Goal: Check status: Check status

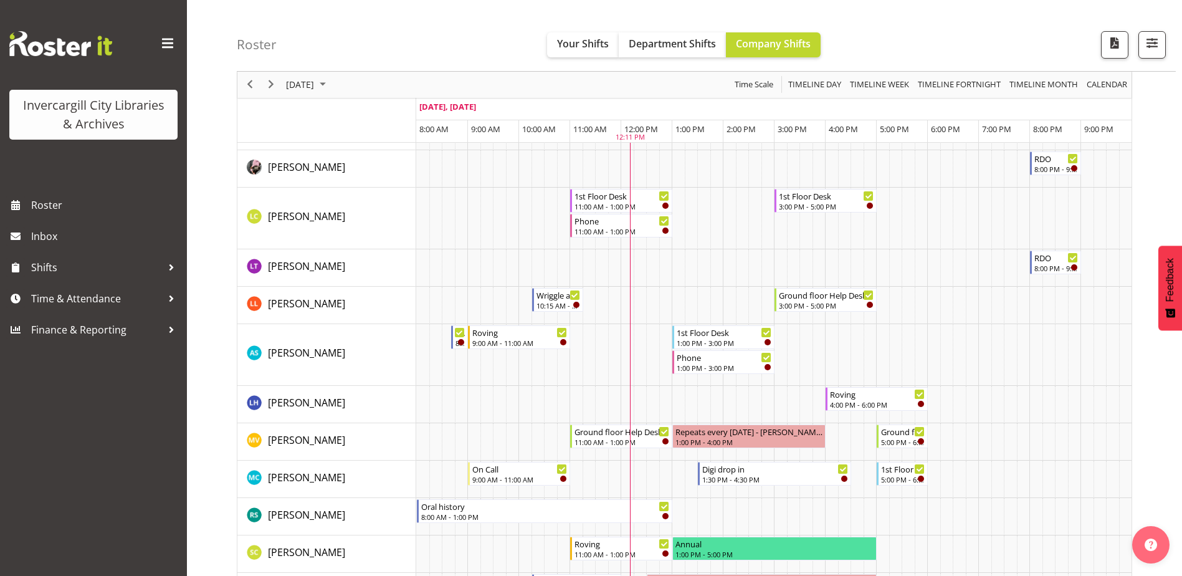
scroll to position [561, 0]
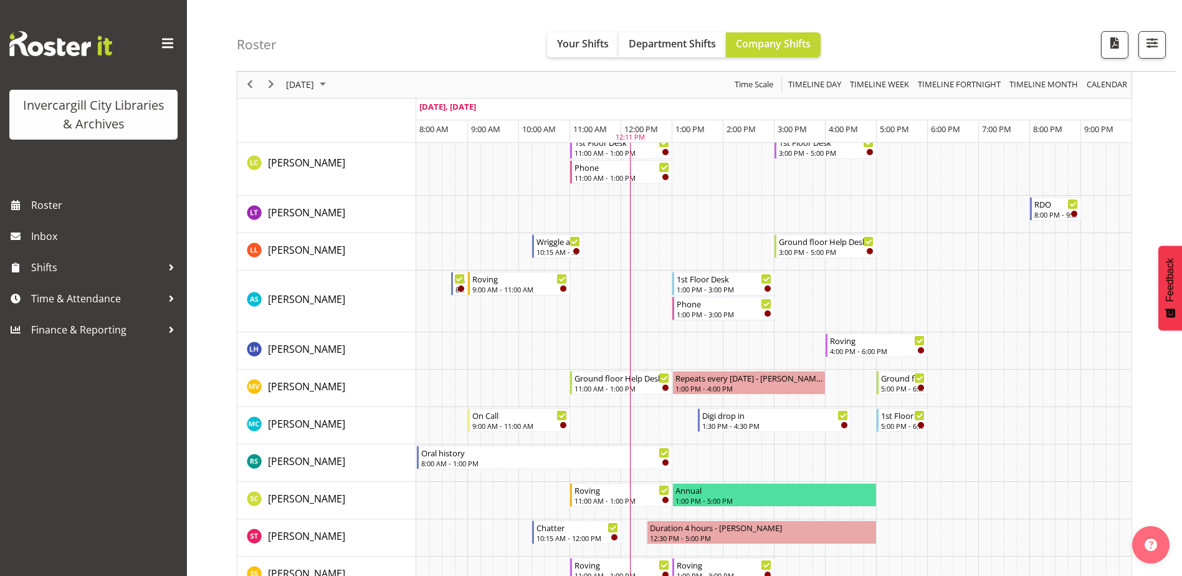
click at [265, 76] on div "next period" at bounding box center [270, 85] width 21 height 26
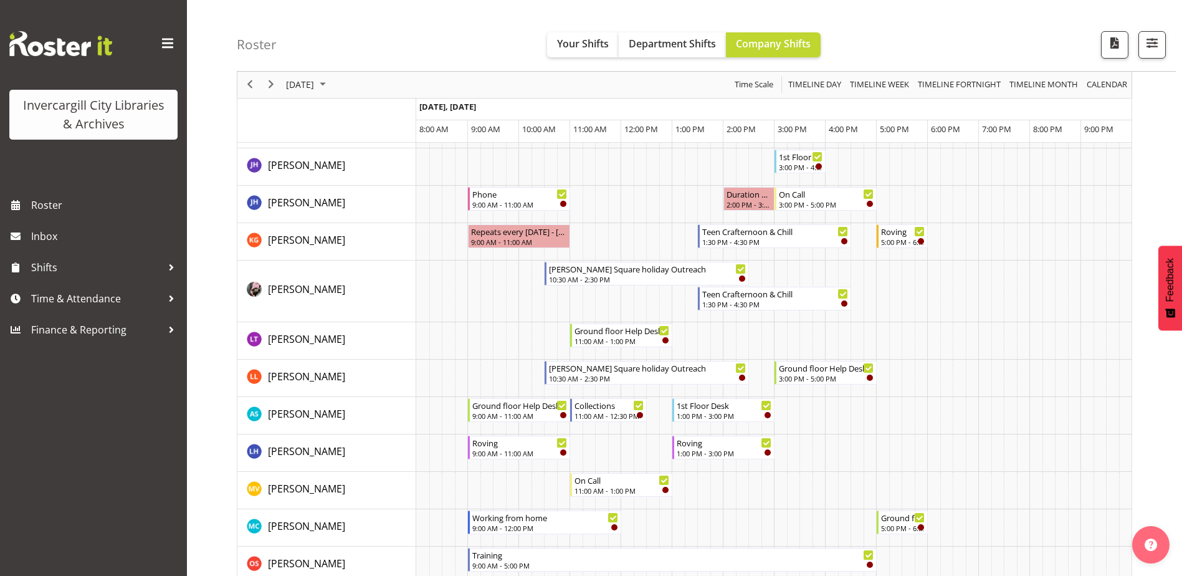
scroll to position [374, 0]
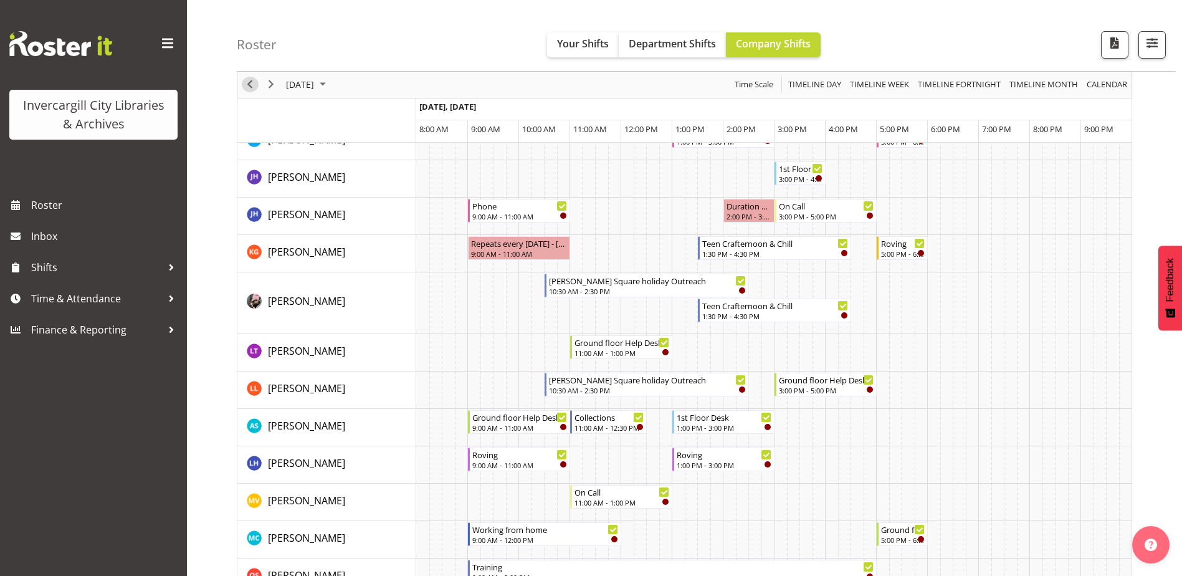
click at [250, 86] on span "Previous" at bounding box center [249, 85] width 15 height 16
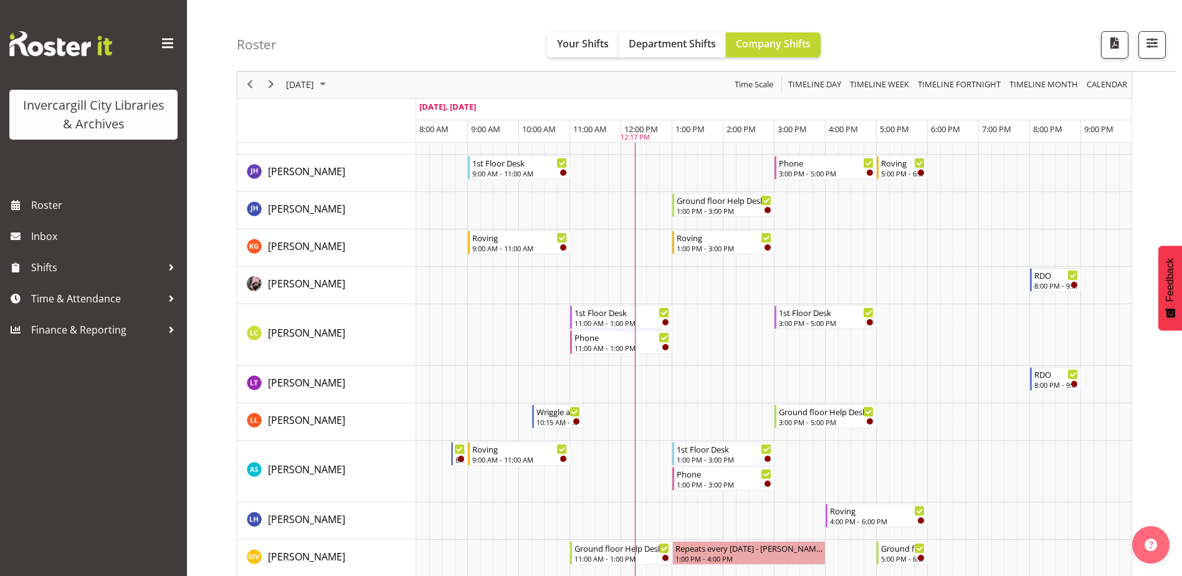
scroll to position [249, 0]
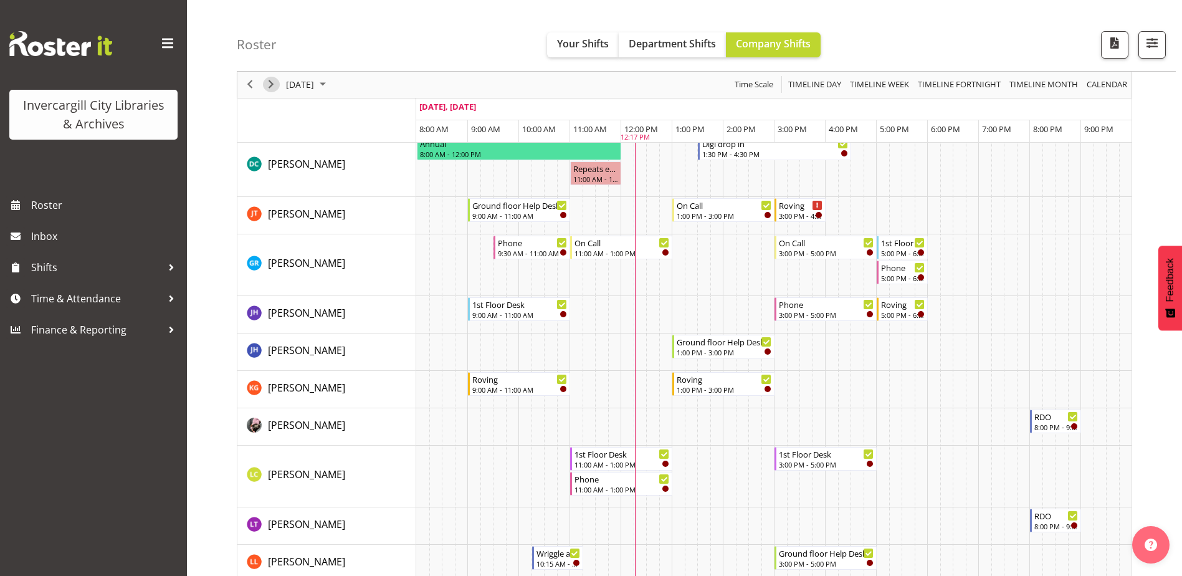
click at [273, 83] on span "Next" at bounding box center [271, 85] width 15 height 16
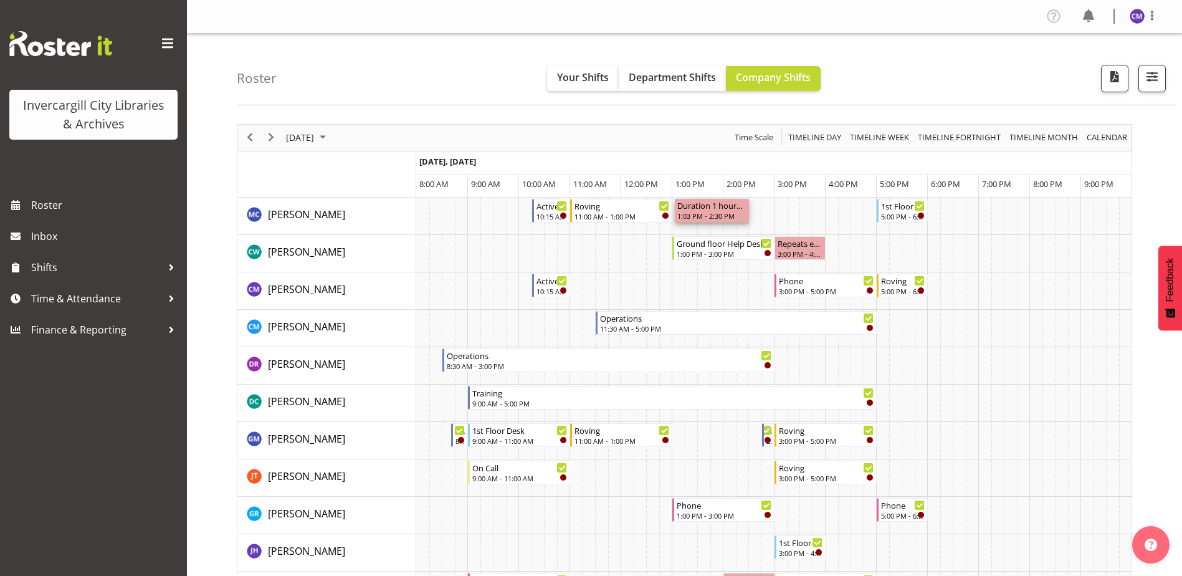
click at [721, 211] on div "Duration 1 hours - [PERSON_NAME] 1:03 PM - 2:30 PM" at bounding box center [711, 211] width 69 height 24
click at [500, 48] on div "Roster Your Shifts Department Shifts Company Shifts All Locations [GEOGRAPHIC_D…" at bounding box center [706, 70] width 939 height 72
click at [310, 132] on span "[DATE]" at bounding box center [300, 138] width 31 height 16
click at [381, 274] on span "25" at bounding box center [378, 275] width 19 height 19
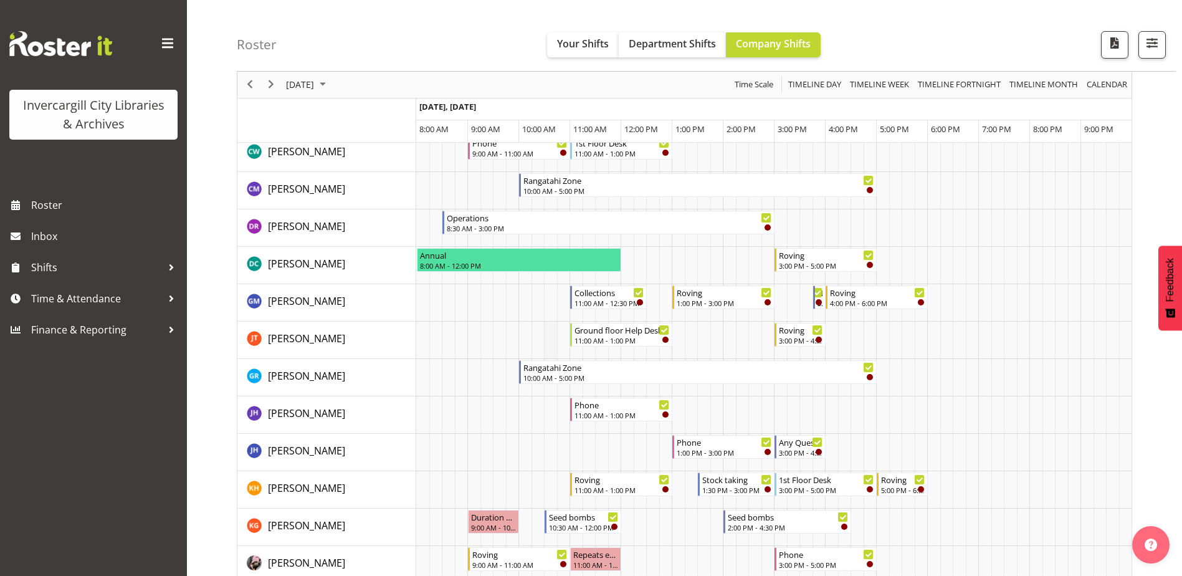
scroll to position [312, 0]
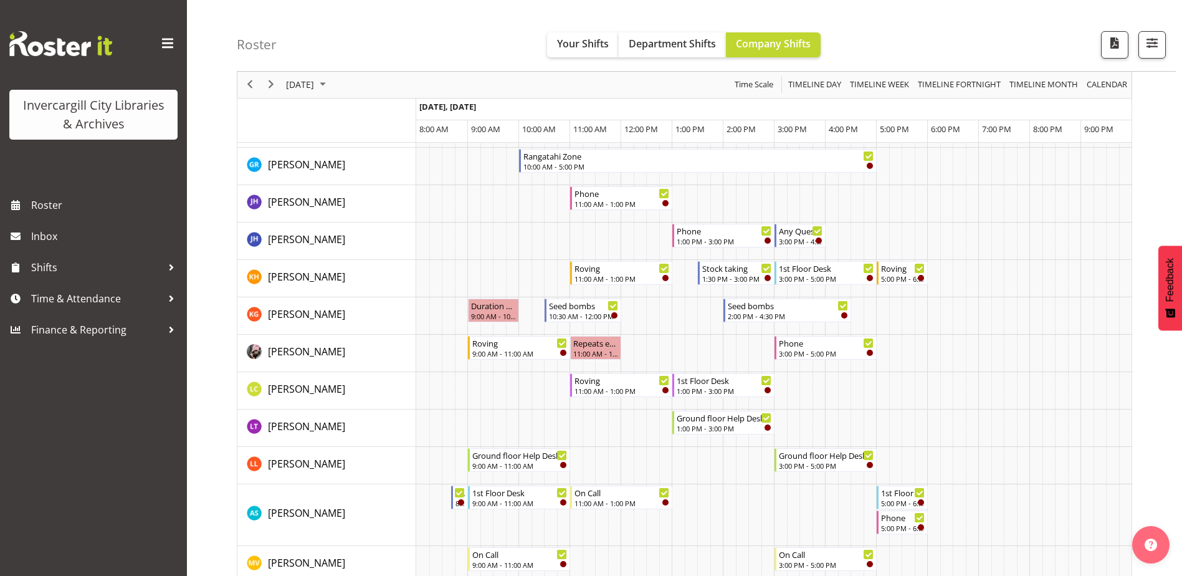
click at [454, 45] on div "Roster Your Shifts Department Shifts Company Shifts All Locations [GEOGRAPHIC_D…" at bounding box center [706, 36] width 939 height 72
click at [427, 27] on div "Roster Your Shifts Department Shifts Company Shifts All Locations [GEOGRAPHIC_D…" at bounding box center [706, 36] width 939 height 72
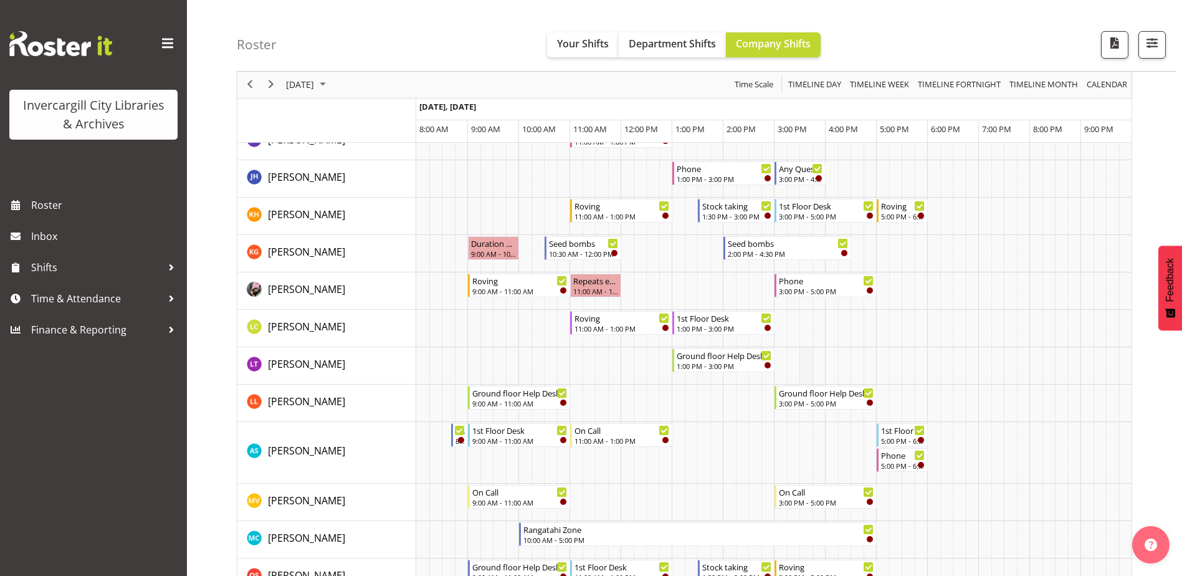
scroll to position [0, 0]
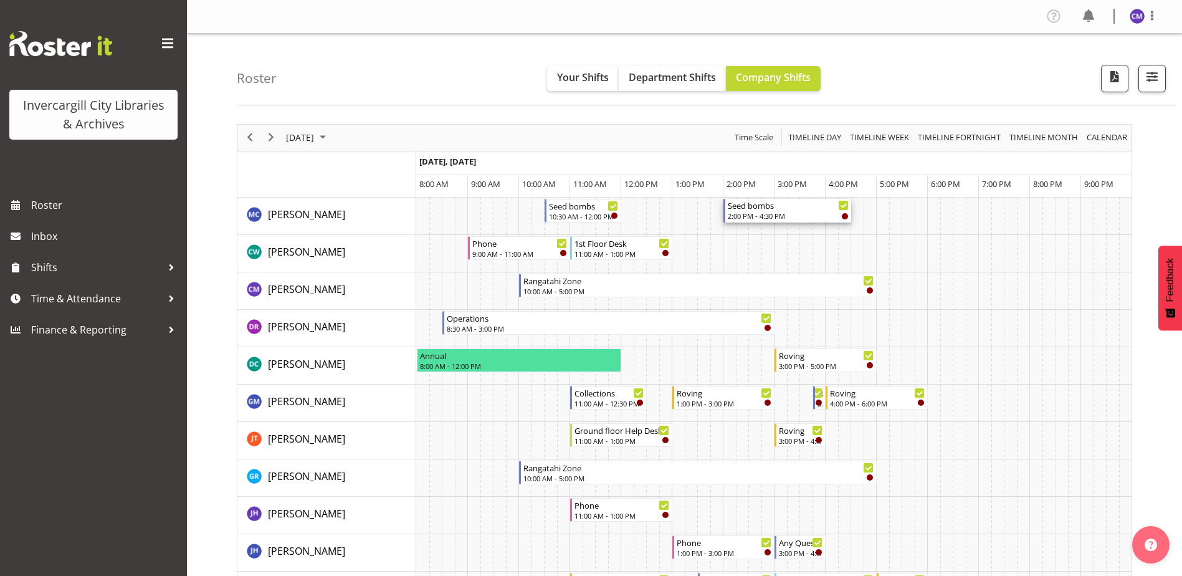
click at [764, 211] on div "Seed bombs" at bounding box center [788, 205] width 121 height 12
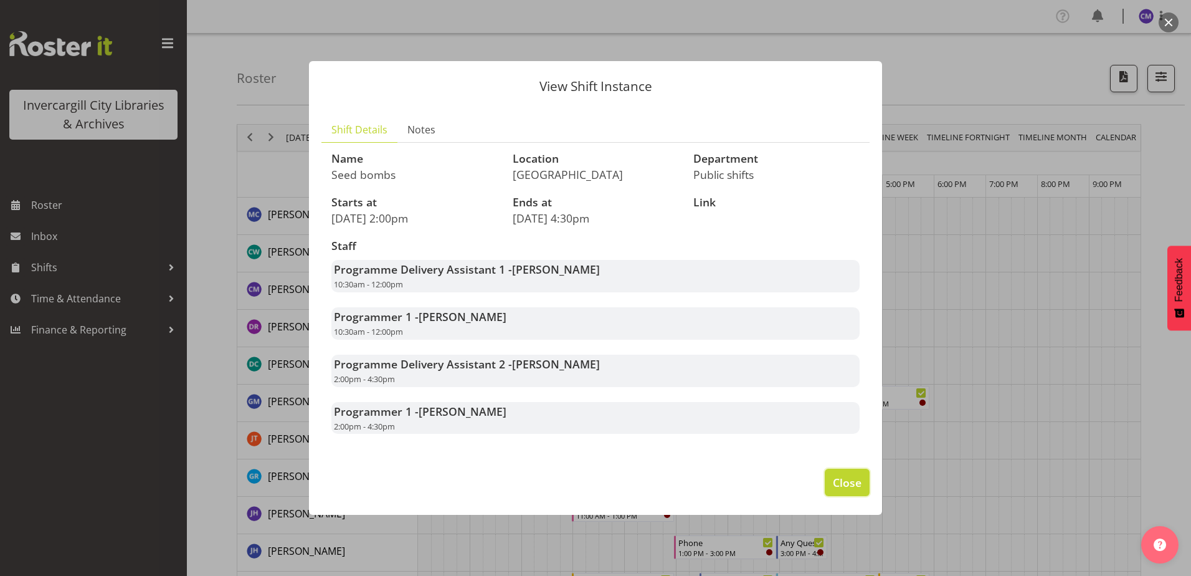
click at [848, 485] on span "Close" at bounding box center [847, 482] width 29 height 16
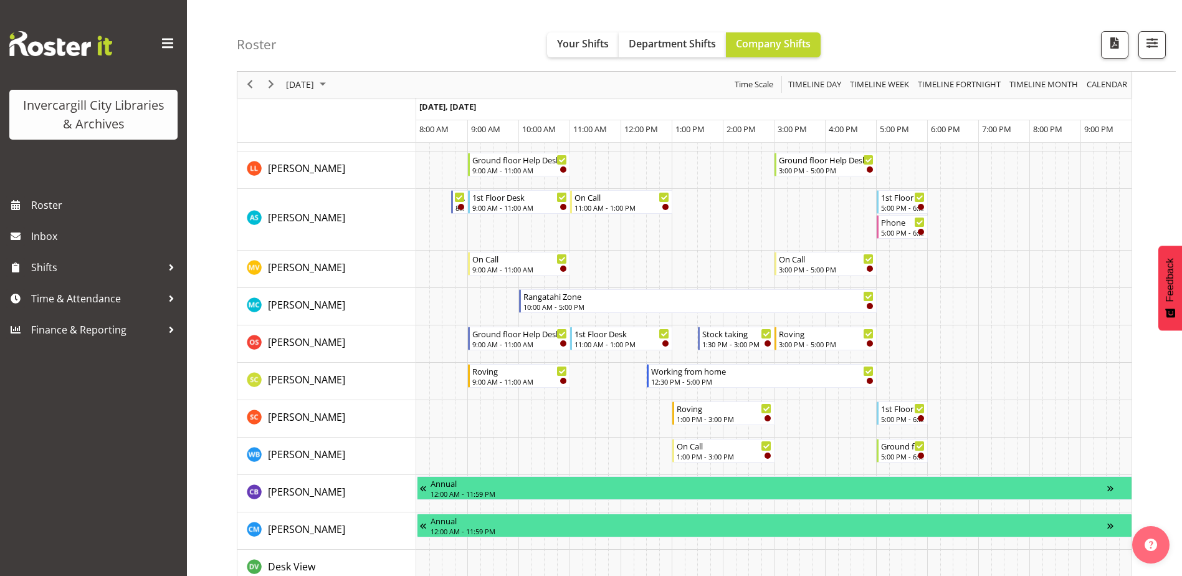
scroll to position [623, 0]
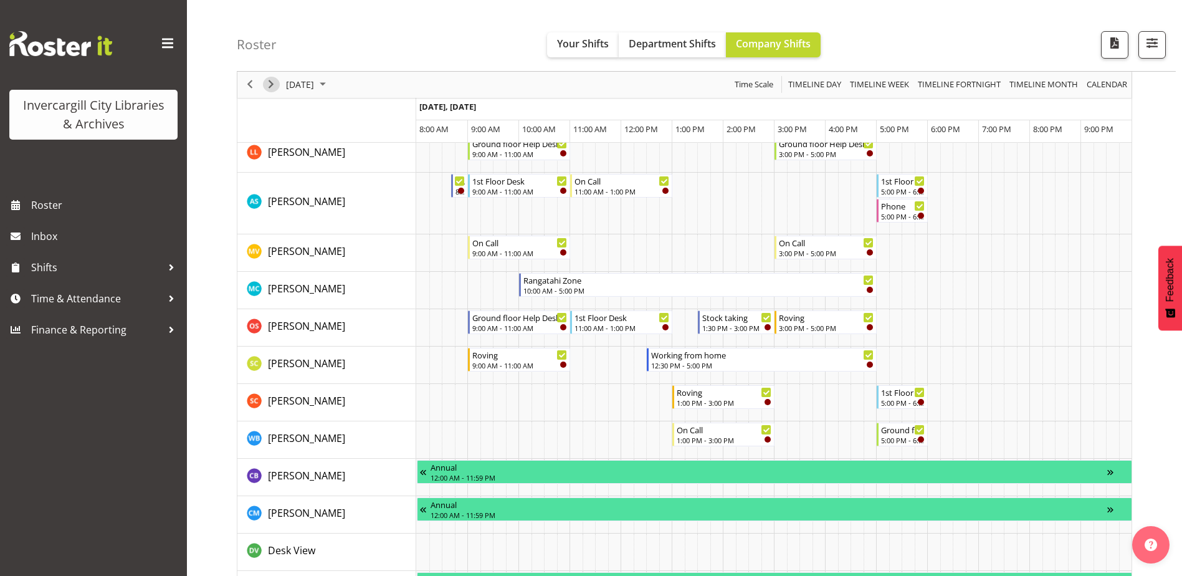
click at [275, 83] on span "Next" at bounding box center [271, 85] width 15 height 16
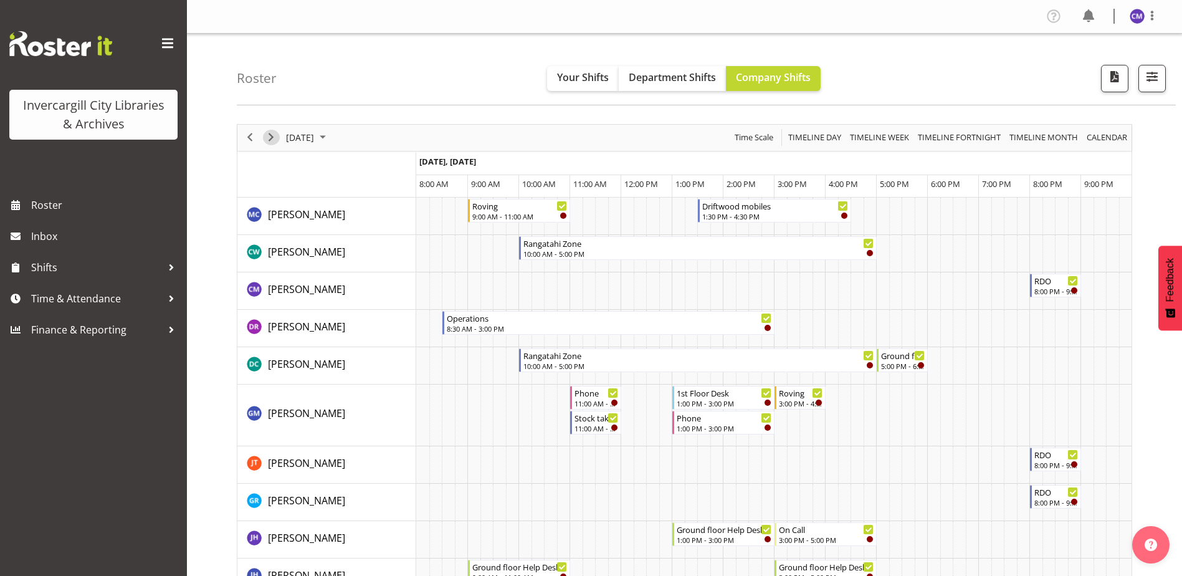
click at [271, 139] on span "Next" at bounding box center [271, 138] width 15 height 16
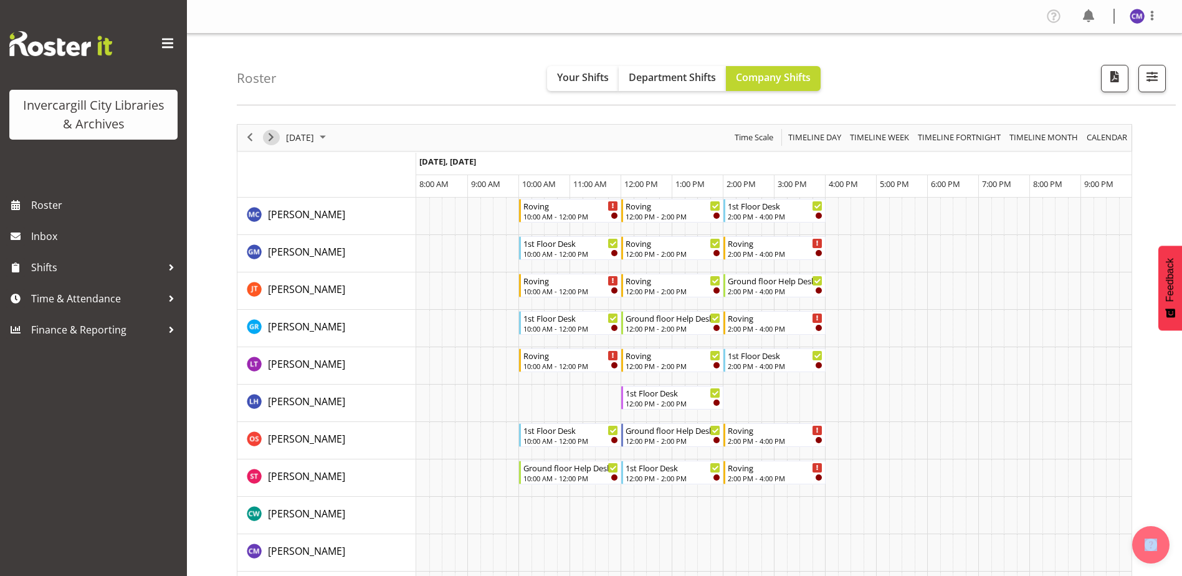
click at [271, 139] on span "Next" at bounding box center [271, 138] width 15 height 16
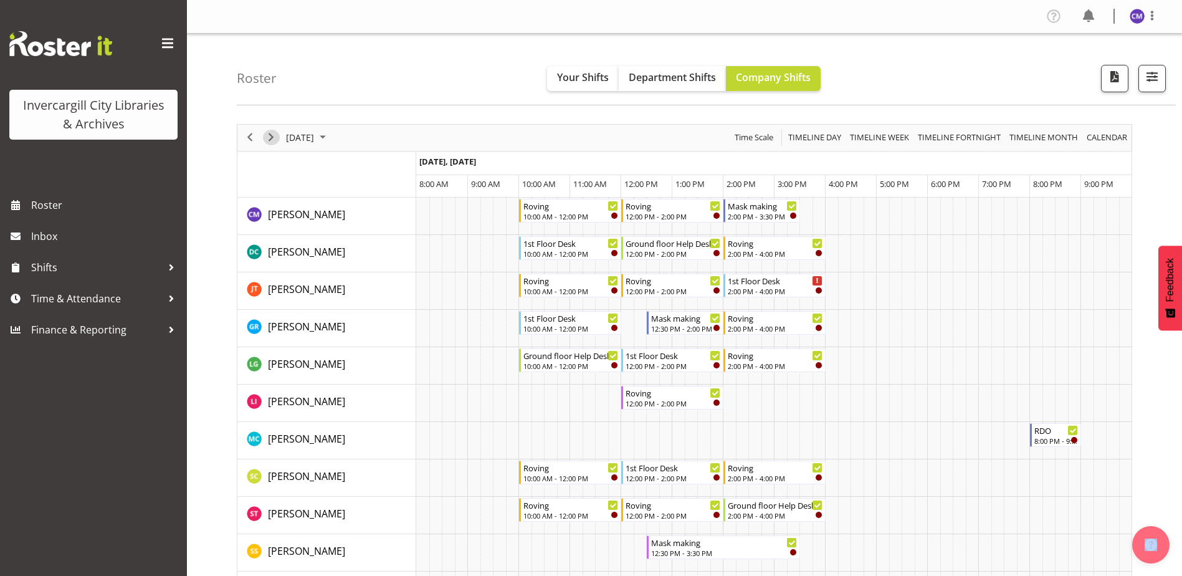
click at [277, 141] on span "Next" at bounding box center [271, 138] width 15 height 16
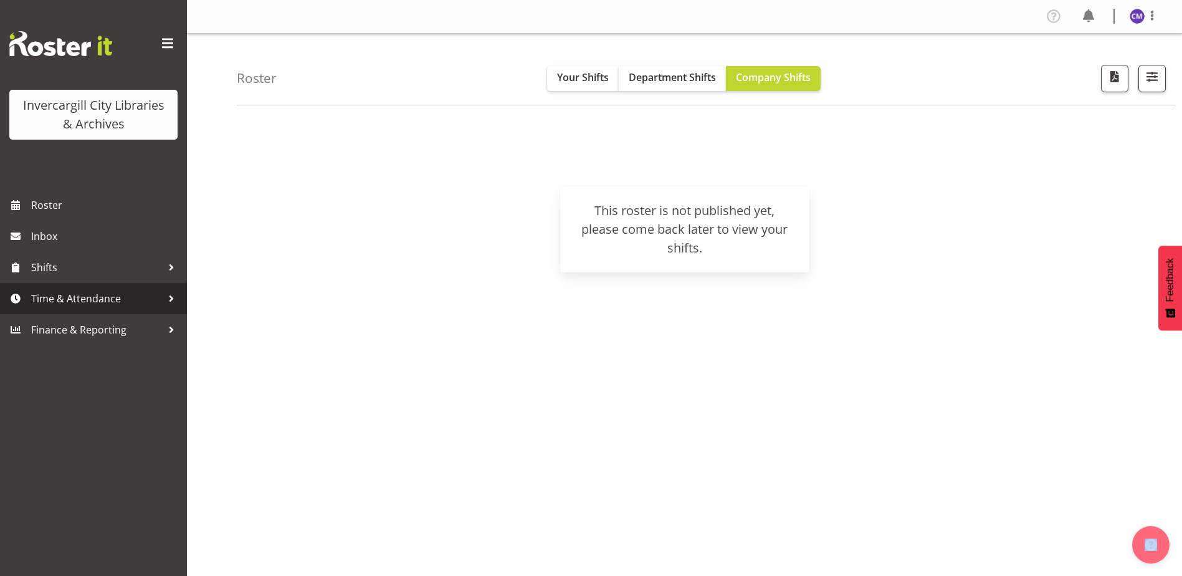
click at [99, 303] on span "Time & Attendance" at bounding box center [96, 298] width 131 height 19
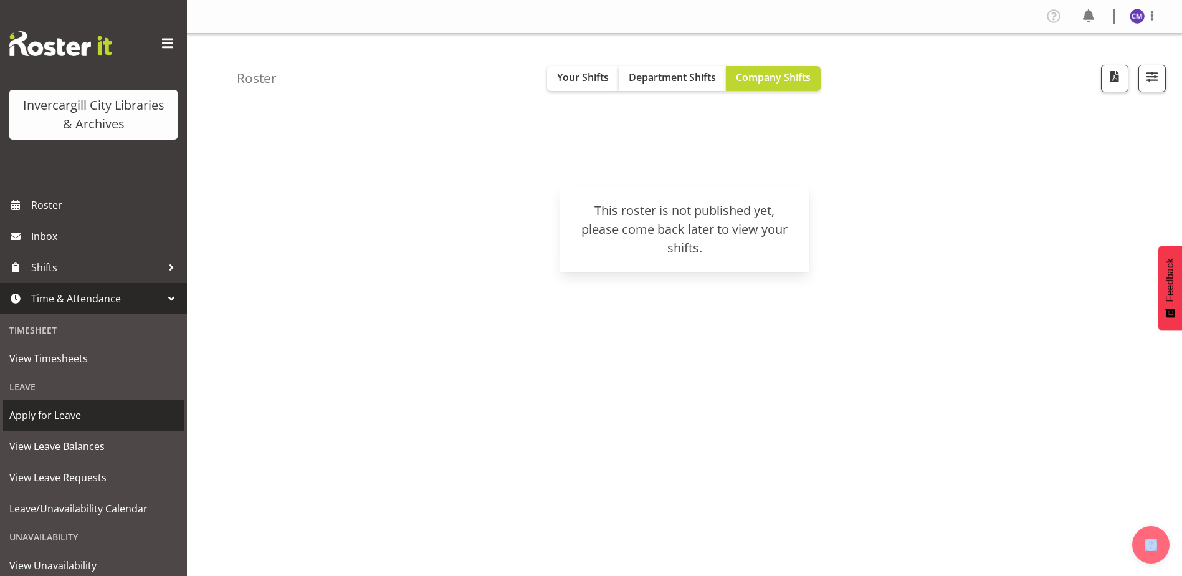
scroll to position [37, 0]
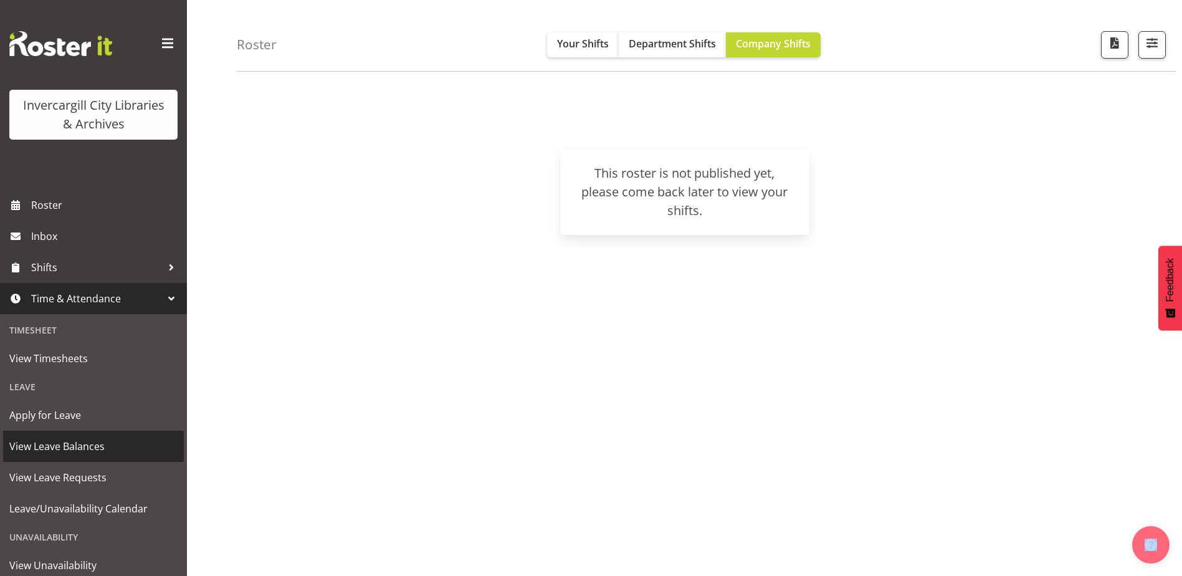
click at [59, 442] on span "View Leave Balances" at bounding box center [93, 446] width 168 height 19
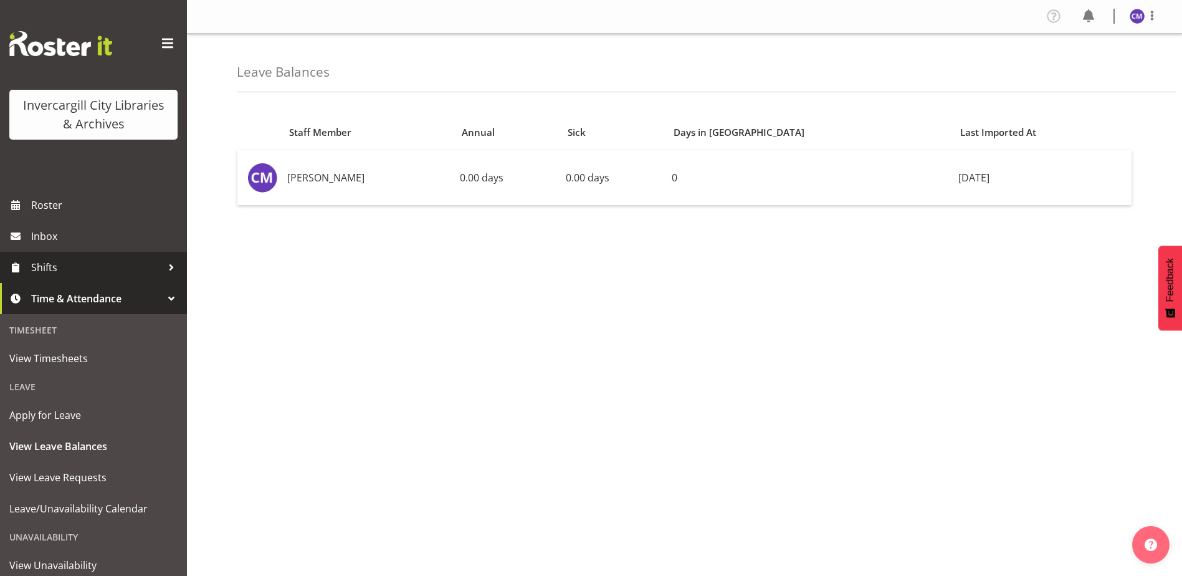
click at [98, 272] on span "Shifts" at bounding box center [96, 267] width 131 height 19
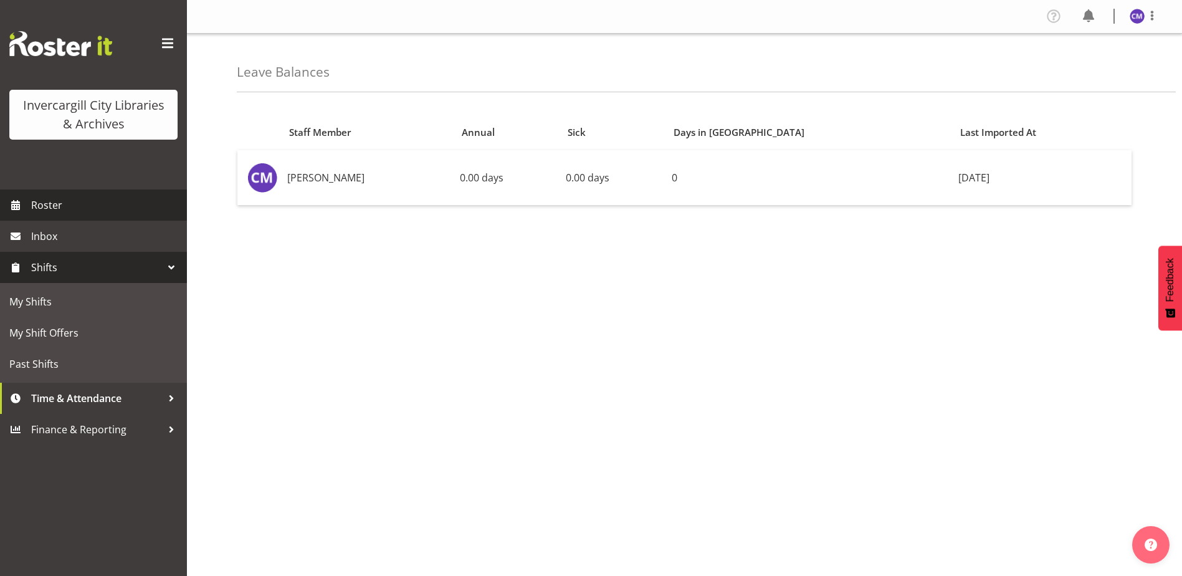
click at [97, 200] on span "Roster" at bounding box center [106, 205] width 150 height 19
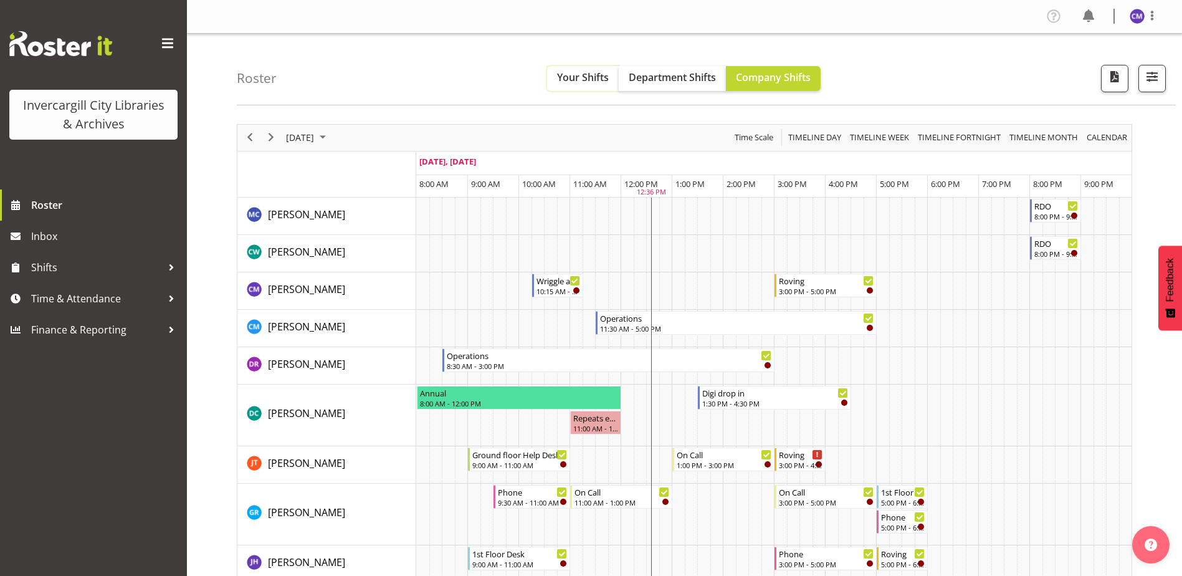
click at [604, 79] on span "Your Shifts" at bounding box center [583, 77] width 52 height 14
